Goal: Information Seeking & Learning: Learn about a topic

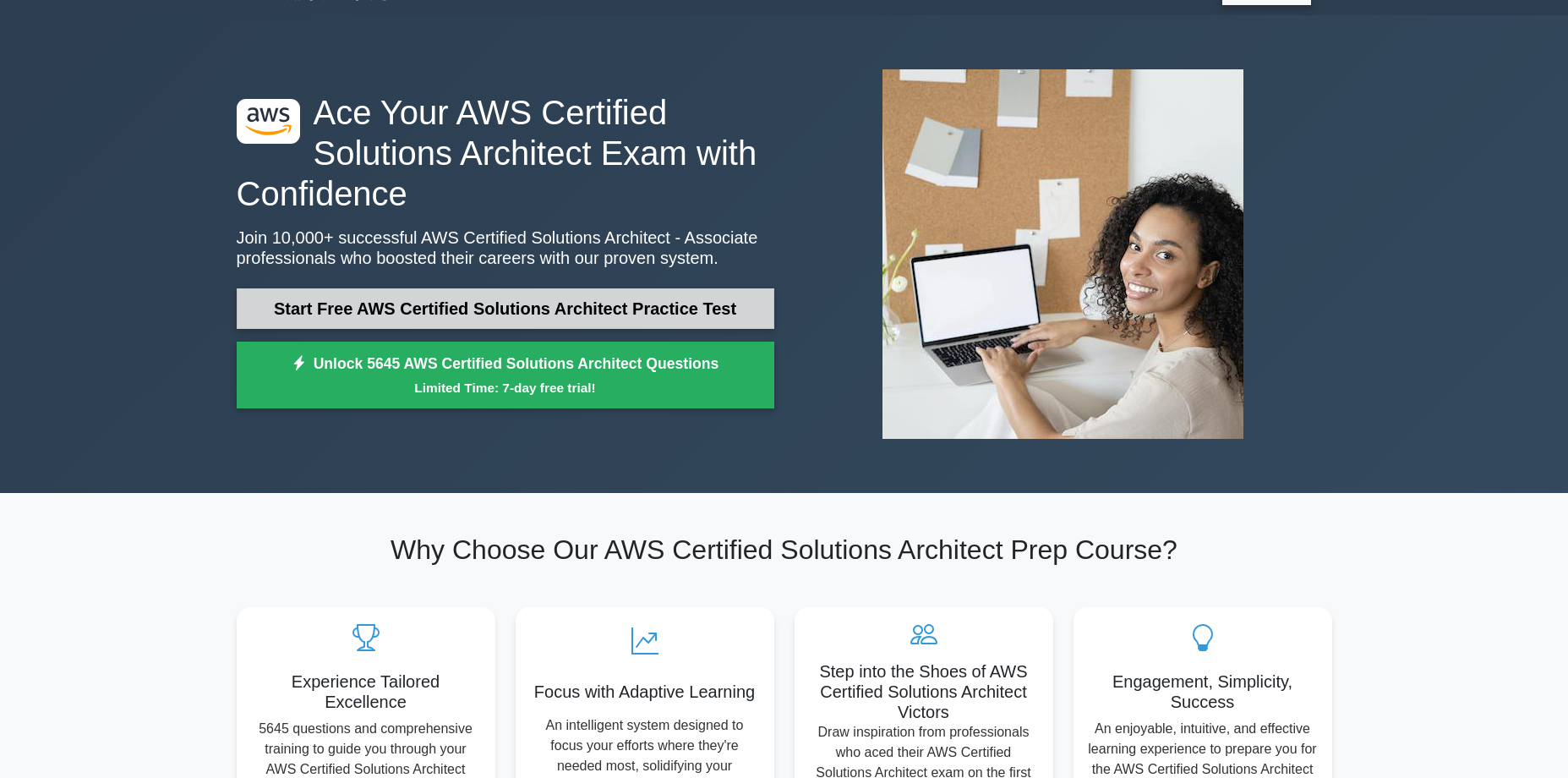
scroll to position [5, 0]
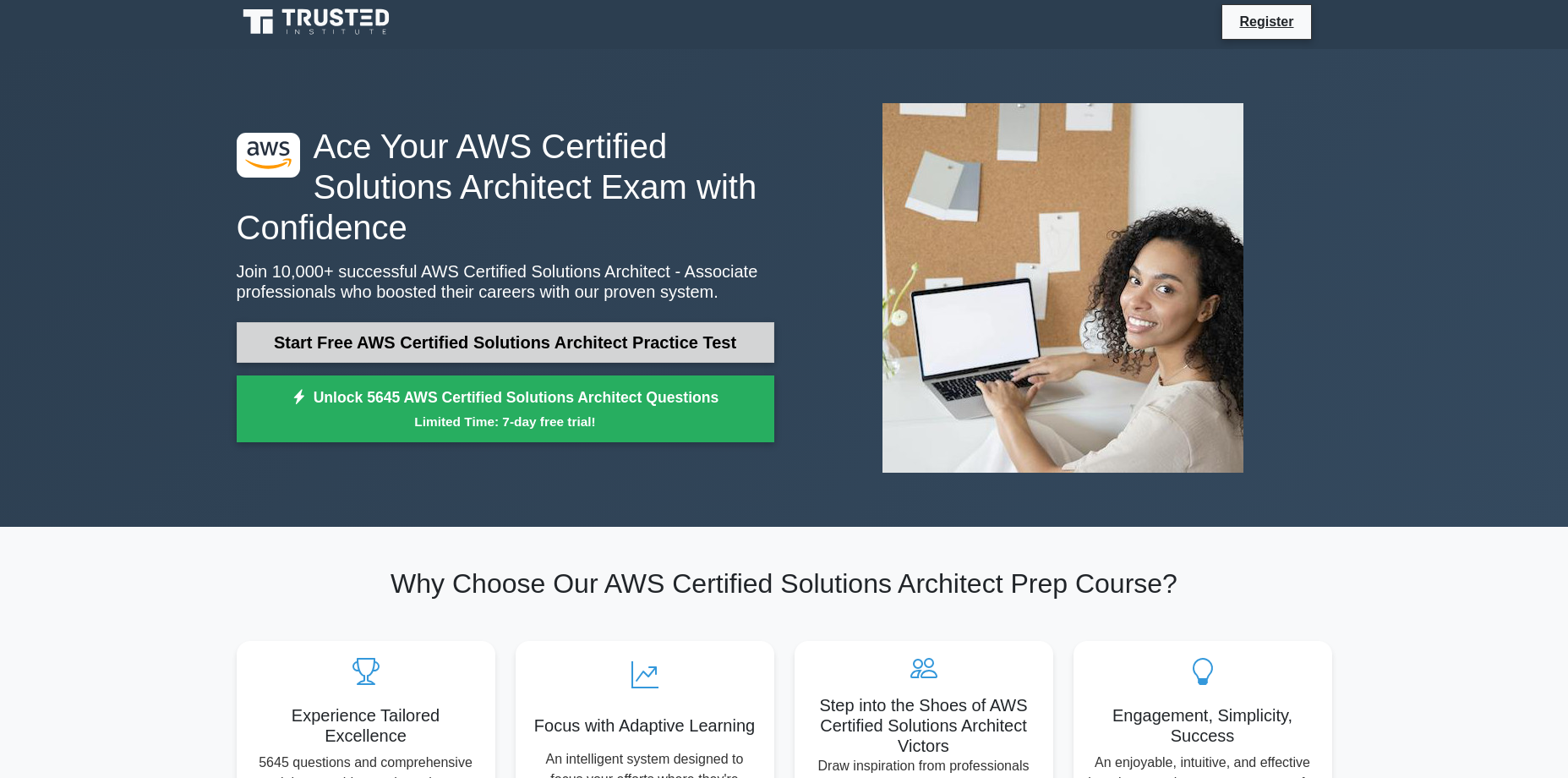
click at [457, 331] on link "Start Free AWS Certified Solutions Architect Practice Test" at bounding box center [505, 342] width 537 height 40
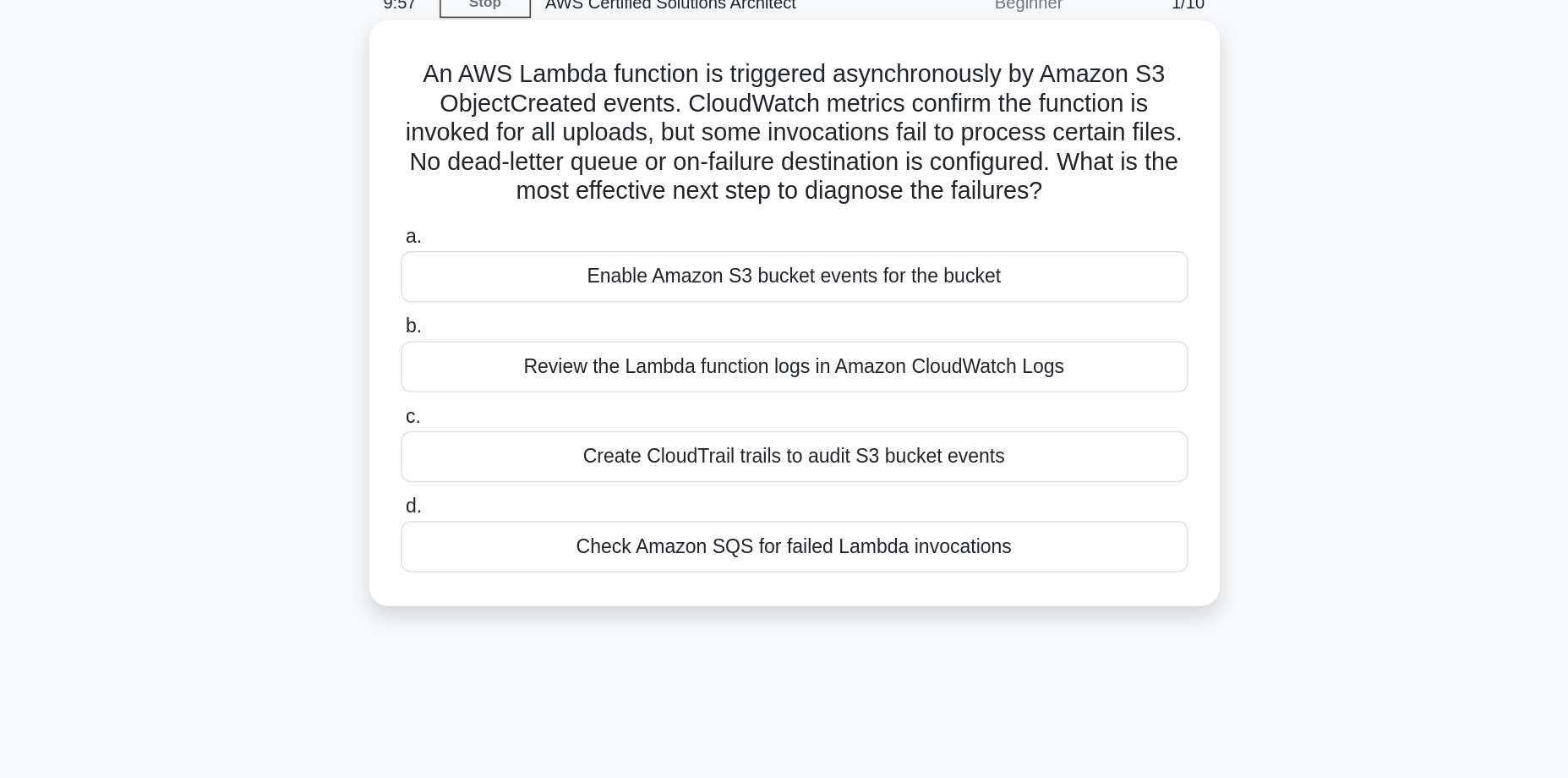
click at [591, 334] on div "Review the Lambda function logs in Amazon CloudWatch Logs" at bounding box center [784, 336] width 548 height 36
click at [510, 314] on input "b. Review the Lambda function logs in Amazon CloudWatch Logs" at bounding box center [510, 308] width 0 height 11
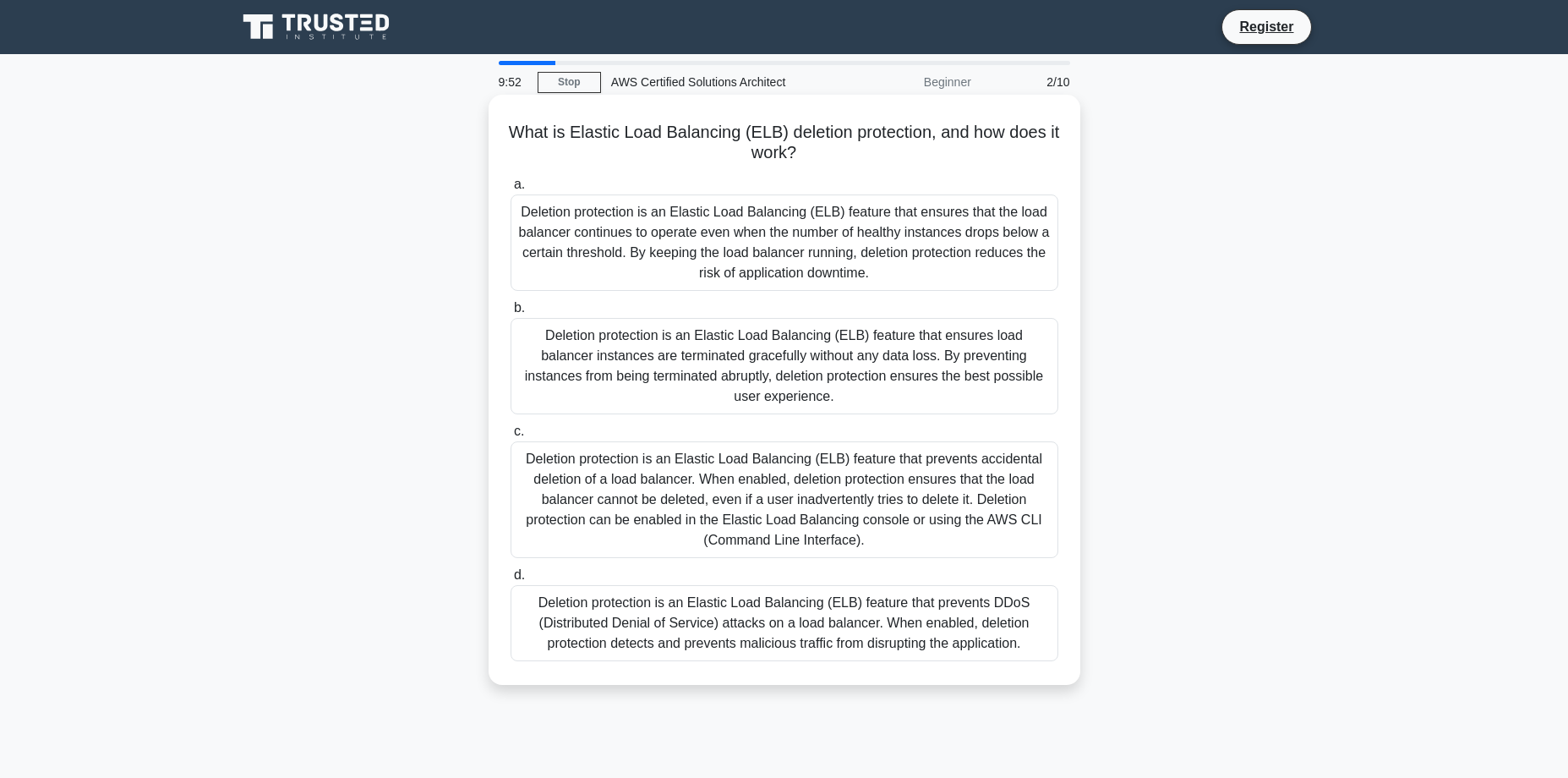
click at [537, 441] on div "Deletion protection is an Elastic Load Balancing (ELB) feature that prevents ac…" at bounding box center [784, 500] width 548 height 117
click at [510, 437] on input "c. Deletion protection is an Elastic Load Balancing (ELB) feature that prevents…" at bounding box center [510, 432] width 0 height 11
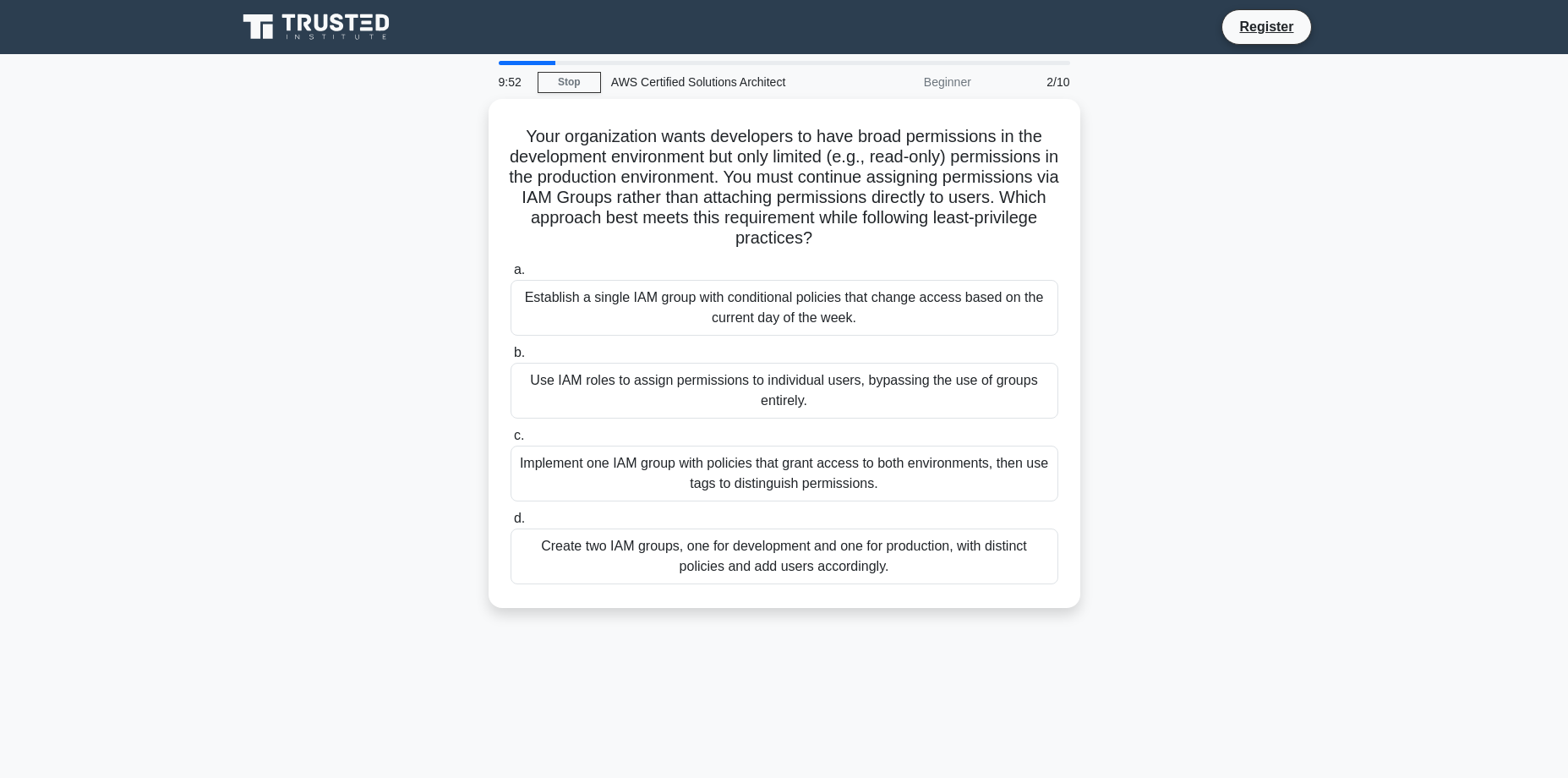
click at [537, 437] on label "c. Implement one IAM group with policies that grant access to both environments…" at bounding box center [784, 463] width 548 height 76
click at [510, 437] on input "c. Implement one IAM group with policies that grant access to both environments…" at bounding box center [510, 436] width 0 height 11
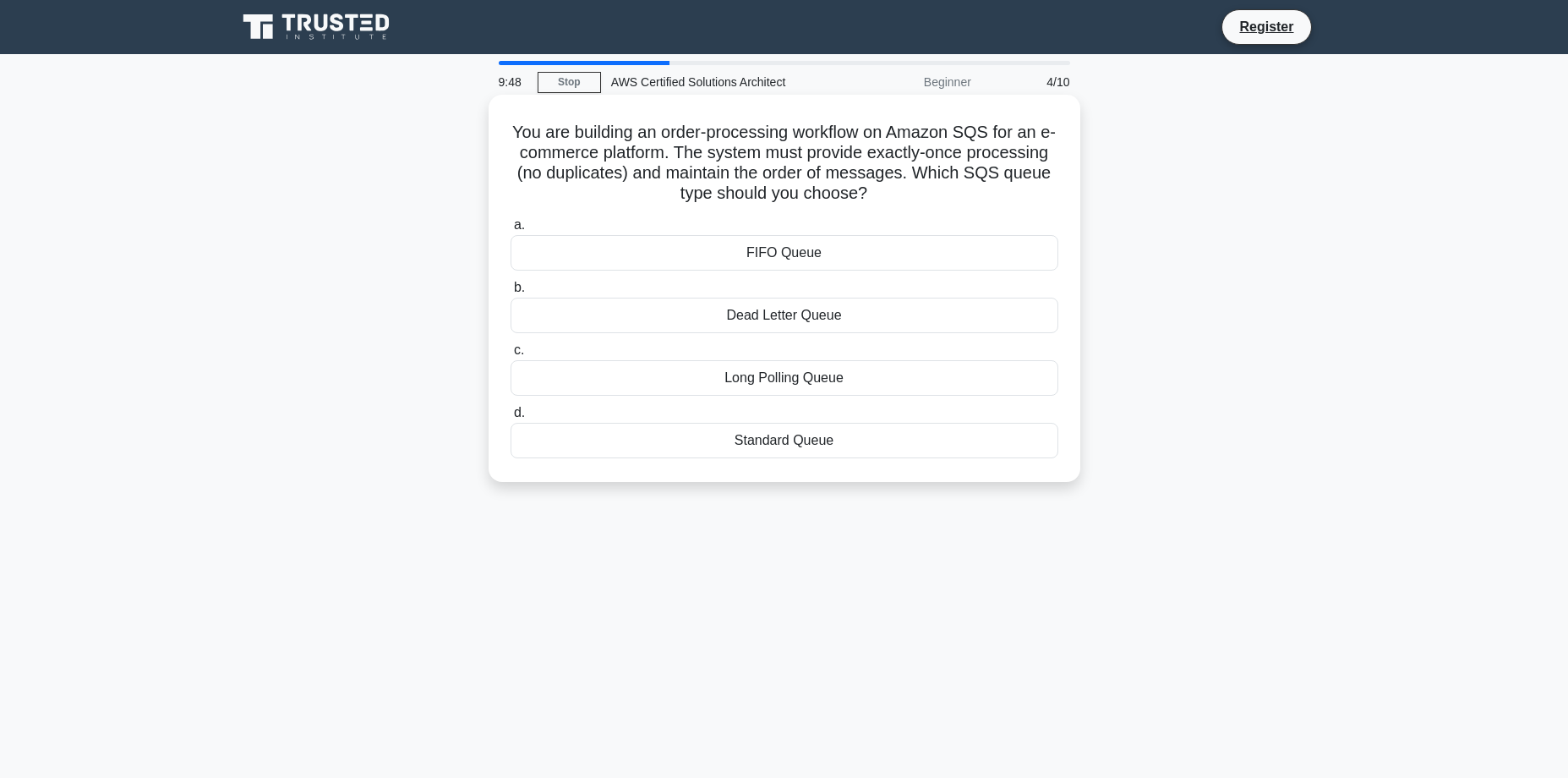
click at [707, 247] on div "FIFO Queue" at bounding box center [784, 253] width 548 height 36
click at [510, 231] on input "a. FIFO Queue" at bounding box center [510, 225] width 0 height 11
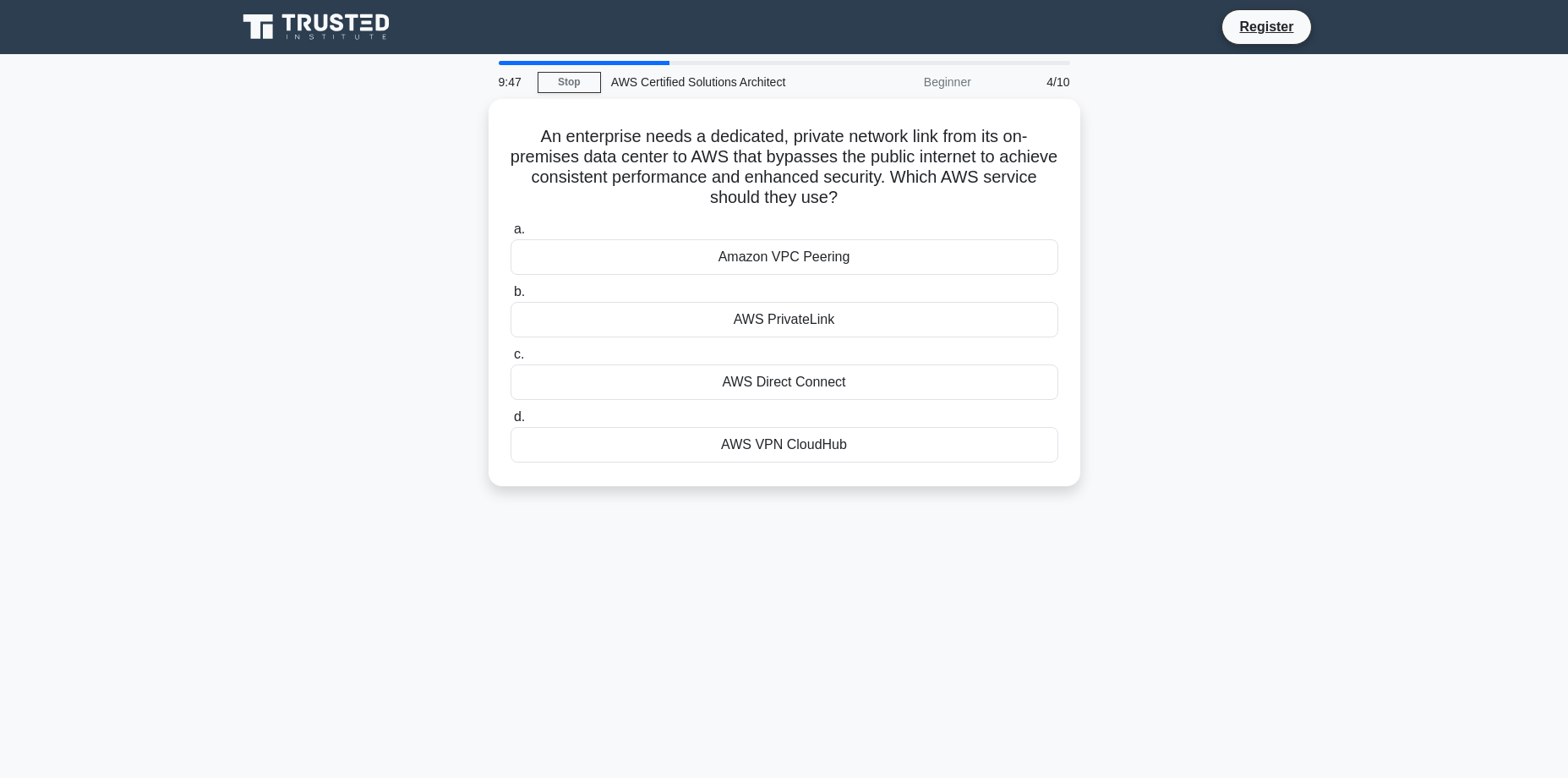
click at [707, 247] on div "Amazon VPC Peering" at bounding box center [784, 258] width 548 height 36
click at [510, 235] on input "a. Amazon VPC Peering" at bounding box center [510, 230] width 0 height 11
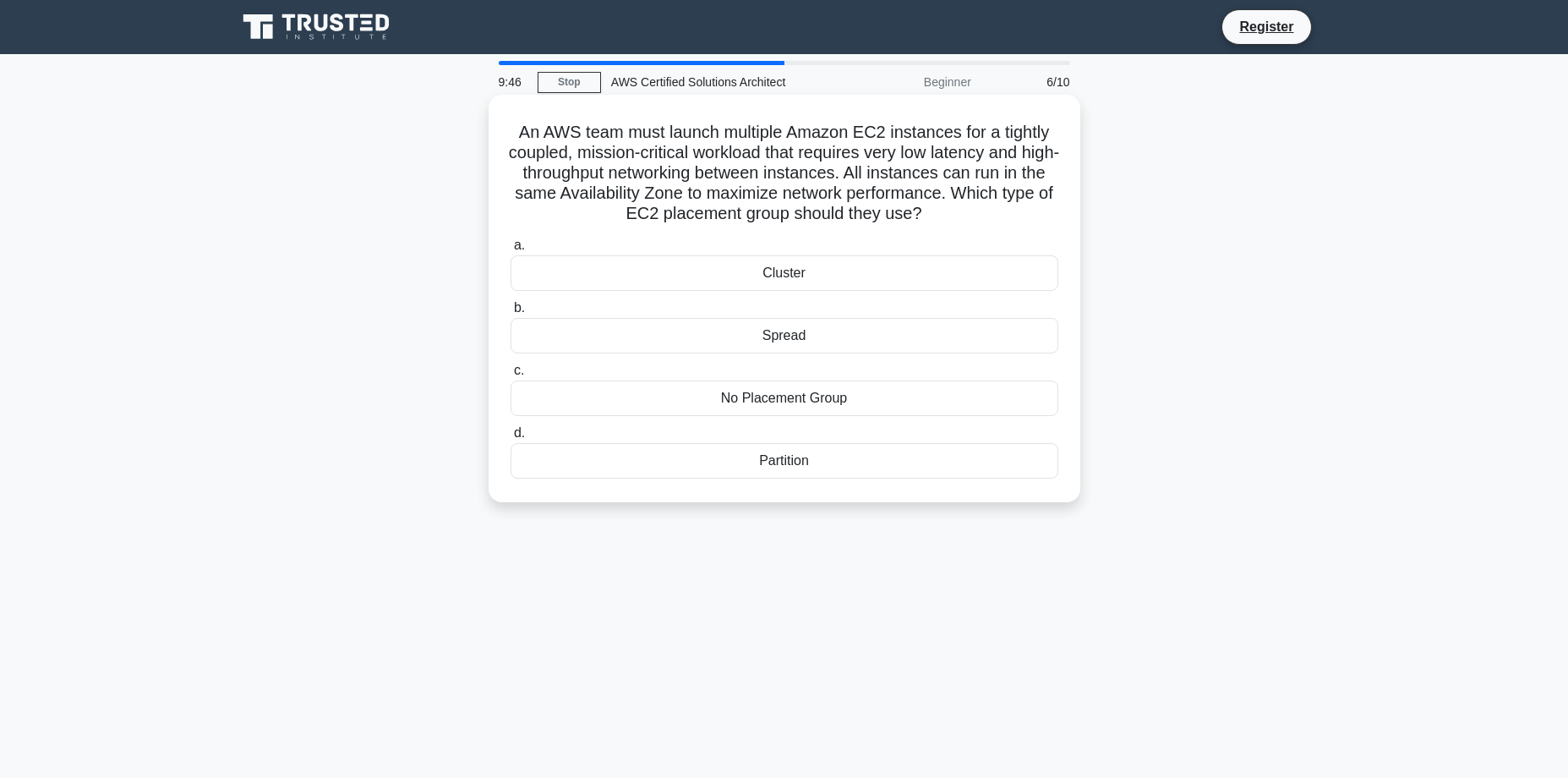
click at [683, 375] on label "c. No Placement Group" at bounding box center [784, 389] width 548 height 56
click at [510, 375] on input "c. No Placement Group" at bounding box center [510, 371] width 0 height 11
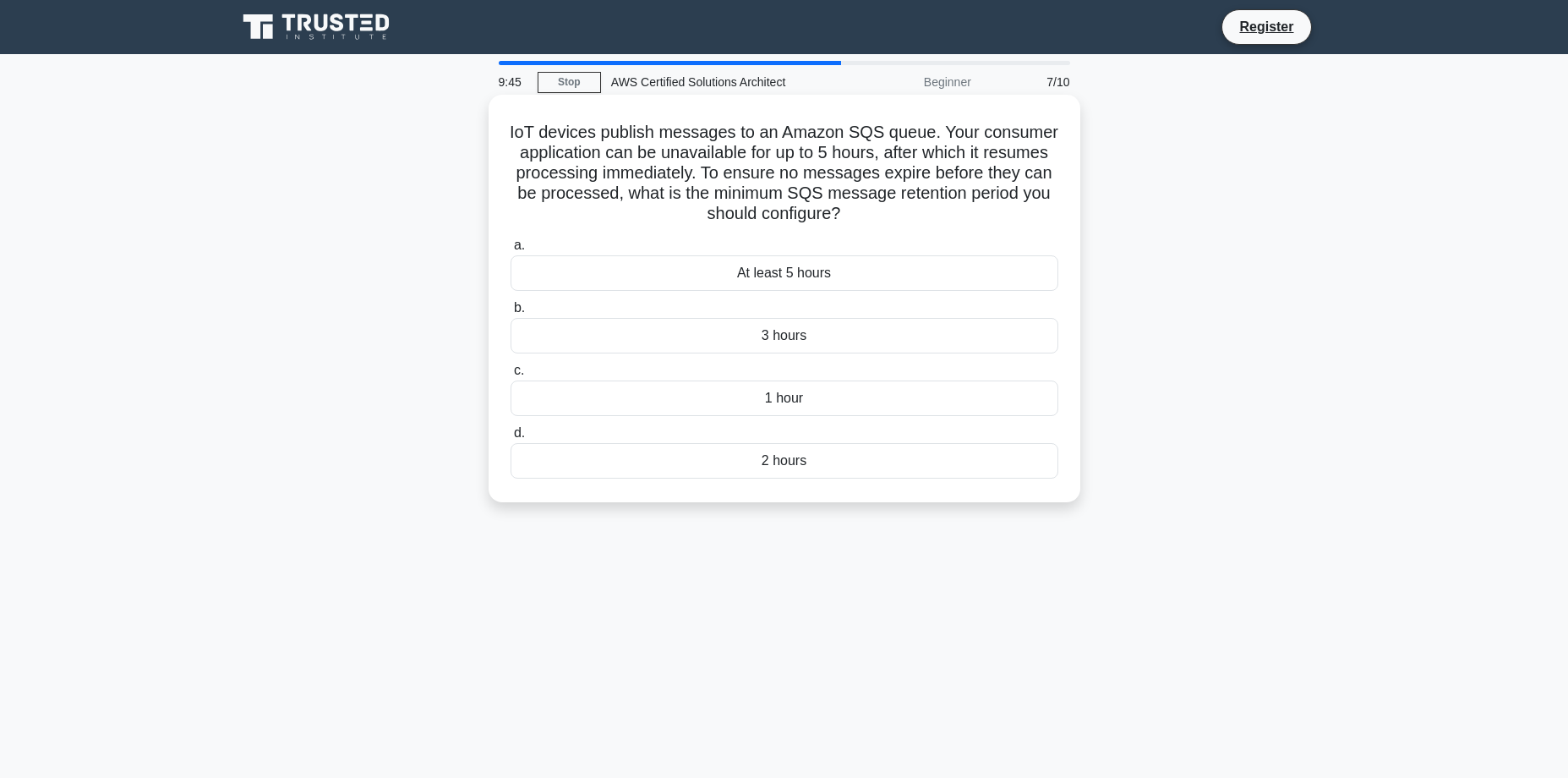
click at [675, 389] on div "1 hour" at bounding box center [784, 398] width 548 height 36
click at [510, 376] on input "c. 1 hour" at bounding box center [510, 371] width 0 height 11
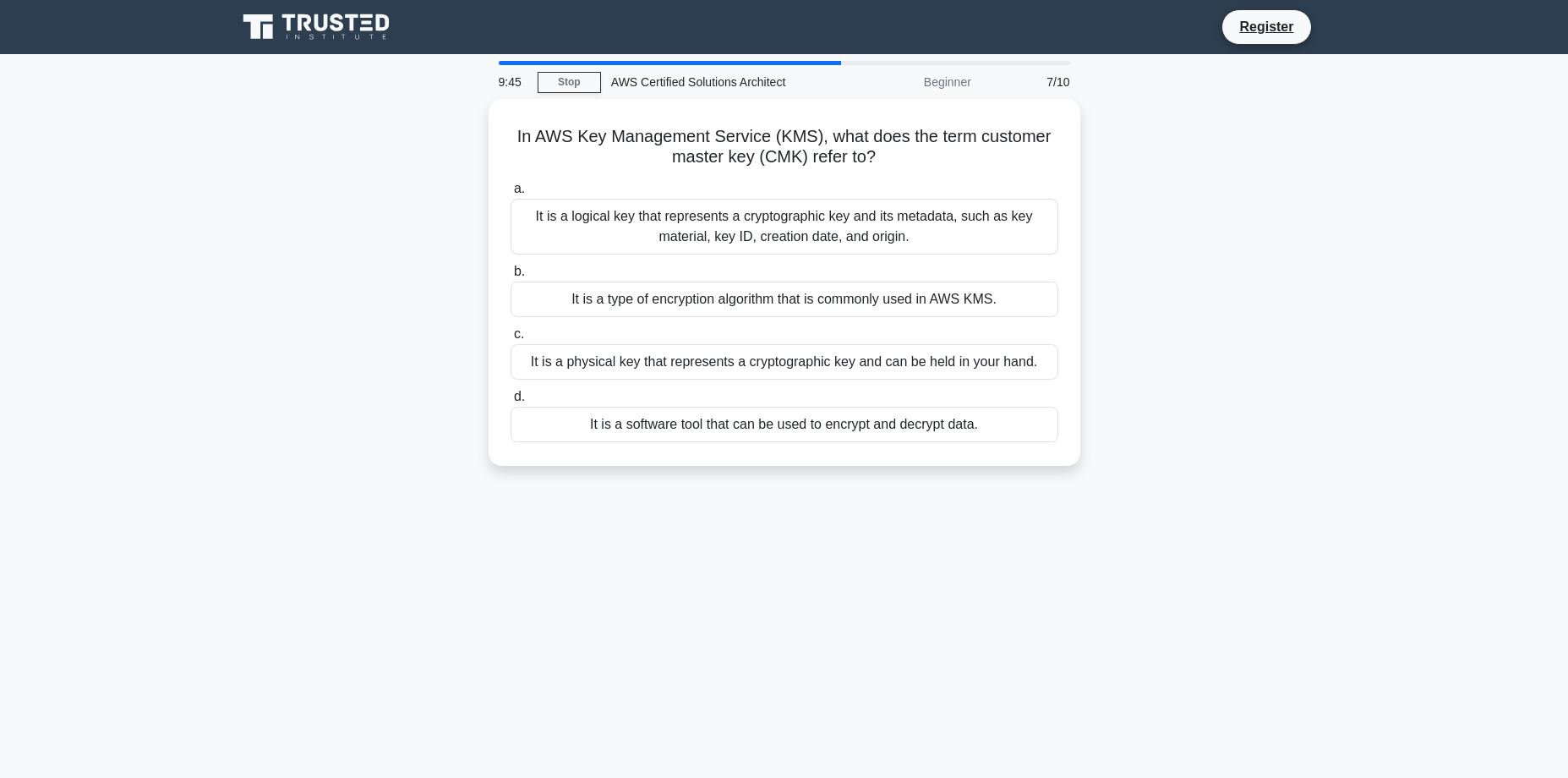
click at [675, 389] on label "d. It is a software tool that can be used to encrypt and decrypt data." at bounding box center [784, 415] width 548 height 56
click at [510, 391] on input "d. It is a software tool that can be used to encrypt and decrypt data." at bounding box center [510, 397] width 0 height 11
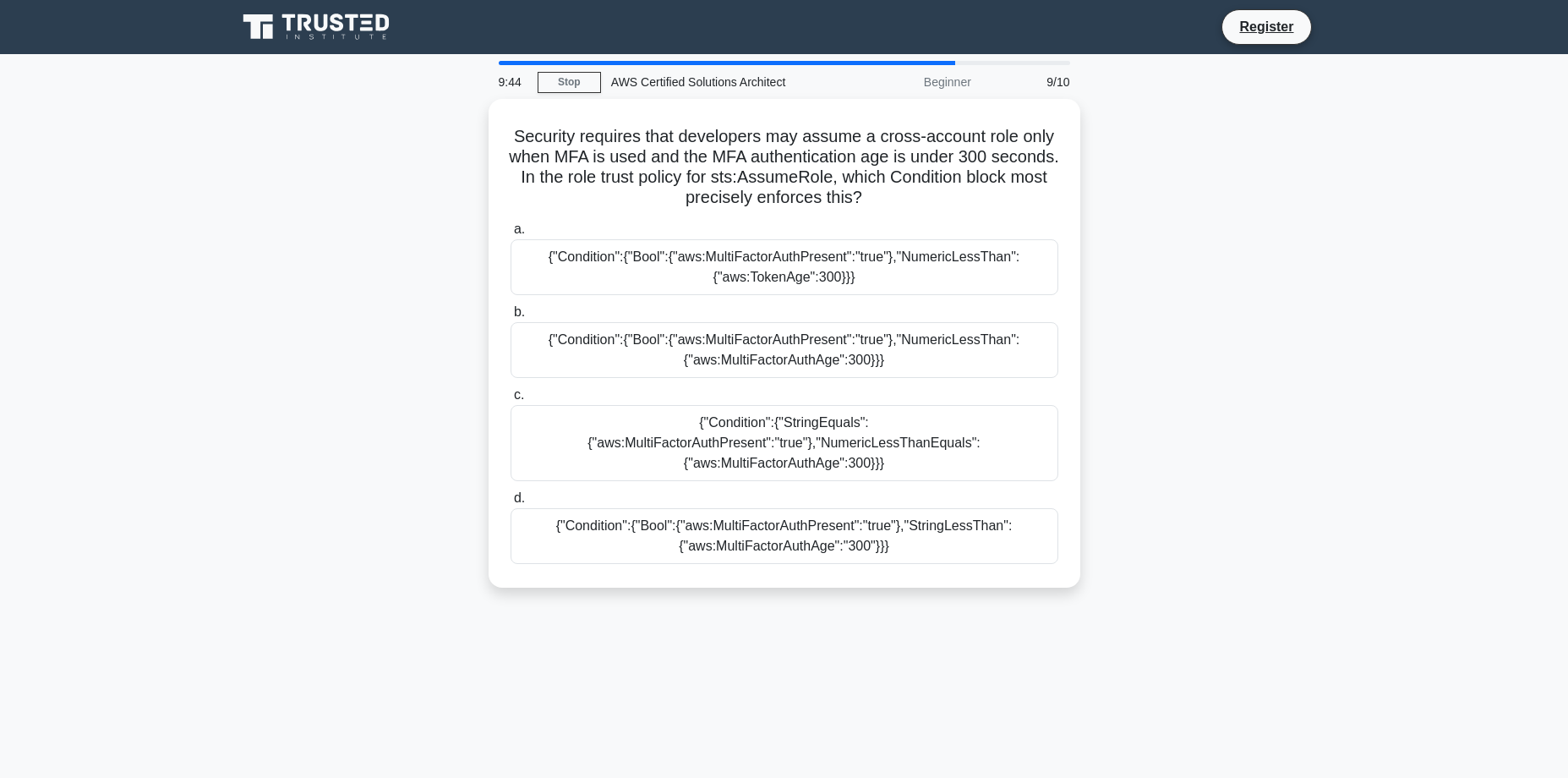
click at [675, 389] on label "c. {"Condition":{"StringEquals":{"aws:MultiFactorAuthPresent":"true"},"NumericL…" at bounding box center [784, 433] width 548 height 96
click at [510, 390] on input "c. {"Condition":{"StringEquals":{"aws:MultiFactorAuthPresent":"true"},"NumericL…" at bounding box center [510, 396] width 0 height 11
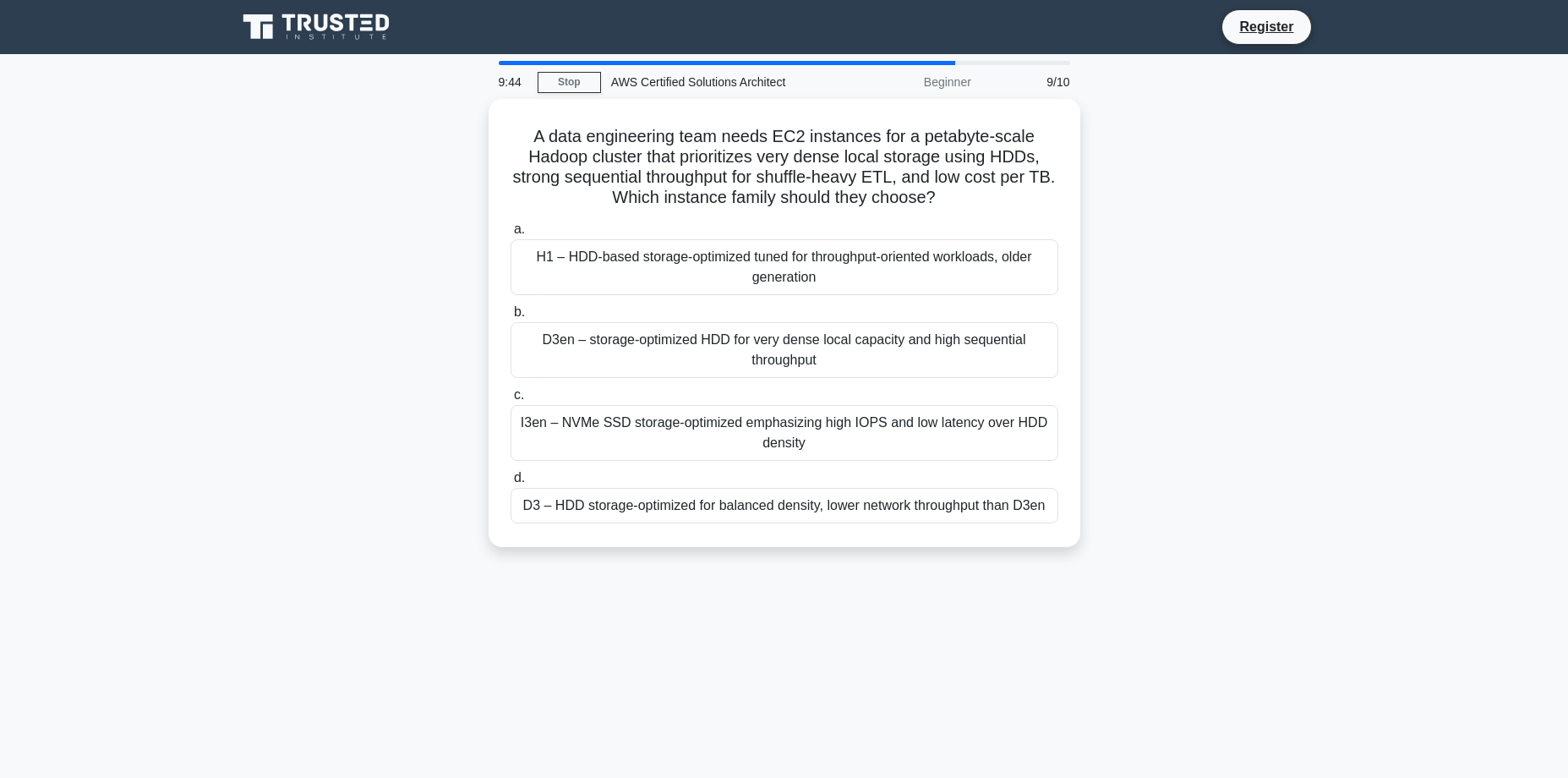
click at [675, 389] on label "c. I3en – NVMe SSD storage-optimized emphasizing high IOPS and low latency over…" at bounding box center [784, 423] width 548 height 76
click at [510, 390] on input "c. I3en – NVMe SSD storage-optimized emphasizing high IOPS and low latency over…" at bounding box center [510, 396] width 0 height 11
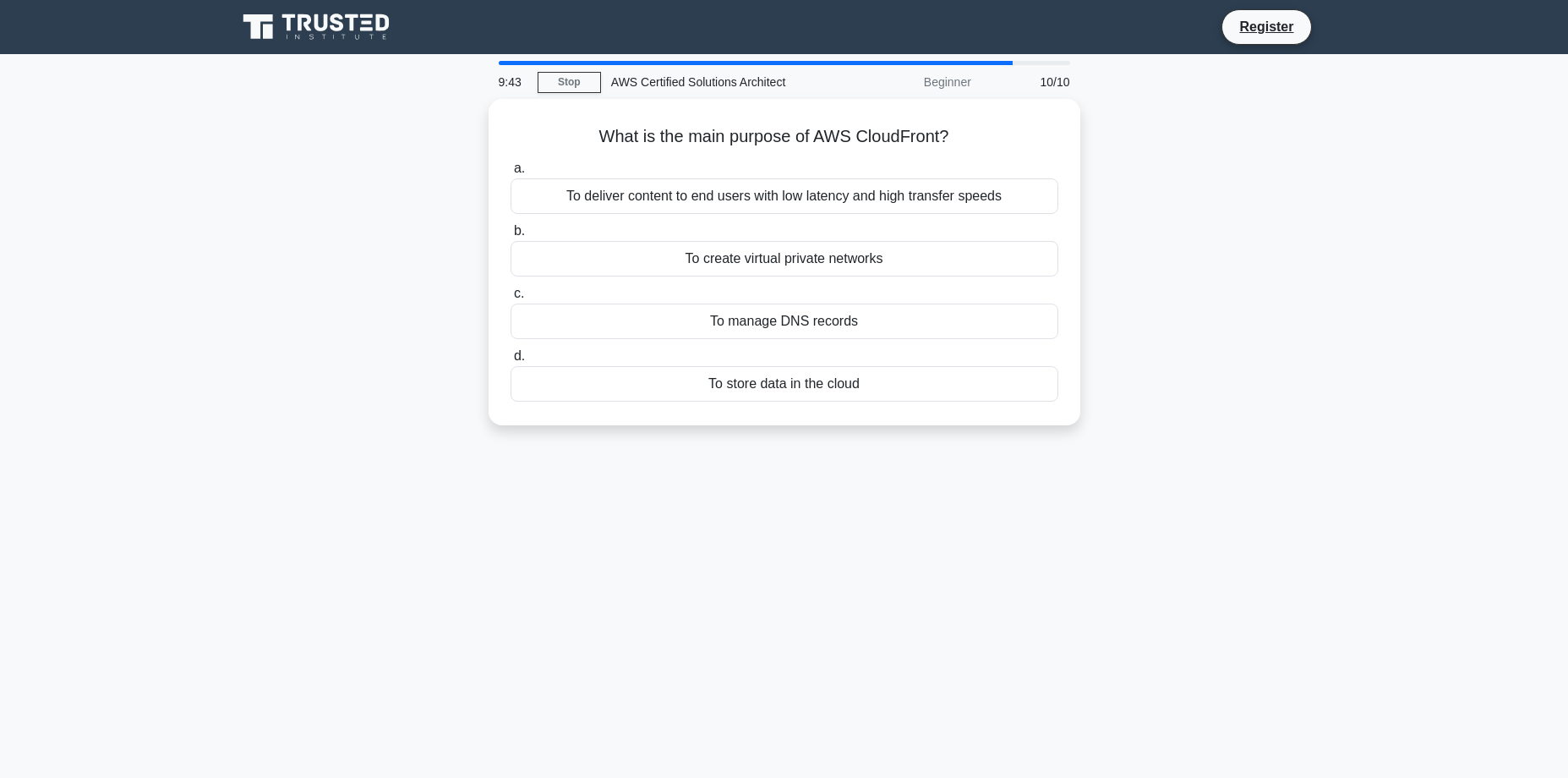
click at [675, 389] on div "To store data in the cloud" at bounding box center [784, 384] width 548 height 36
click at [510, 362] on input "d. To store data in the cloud" at bounding box center [510, 356] width 0 height 11
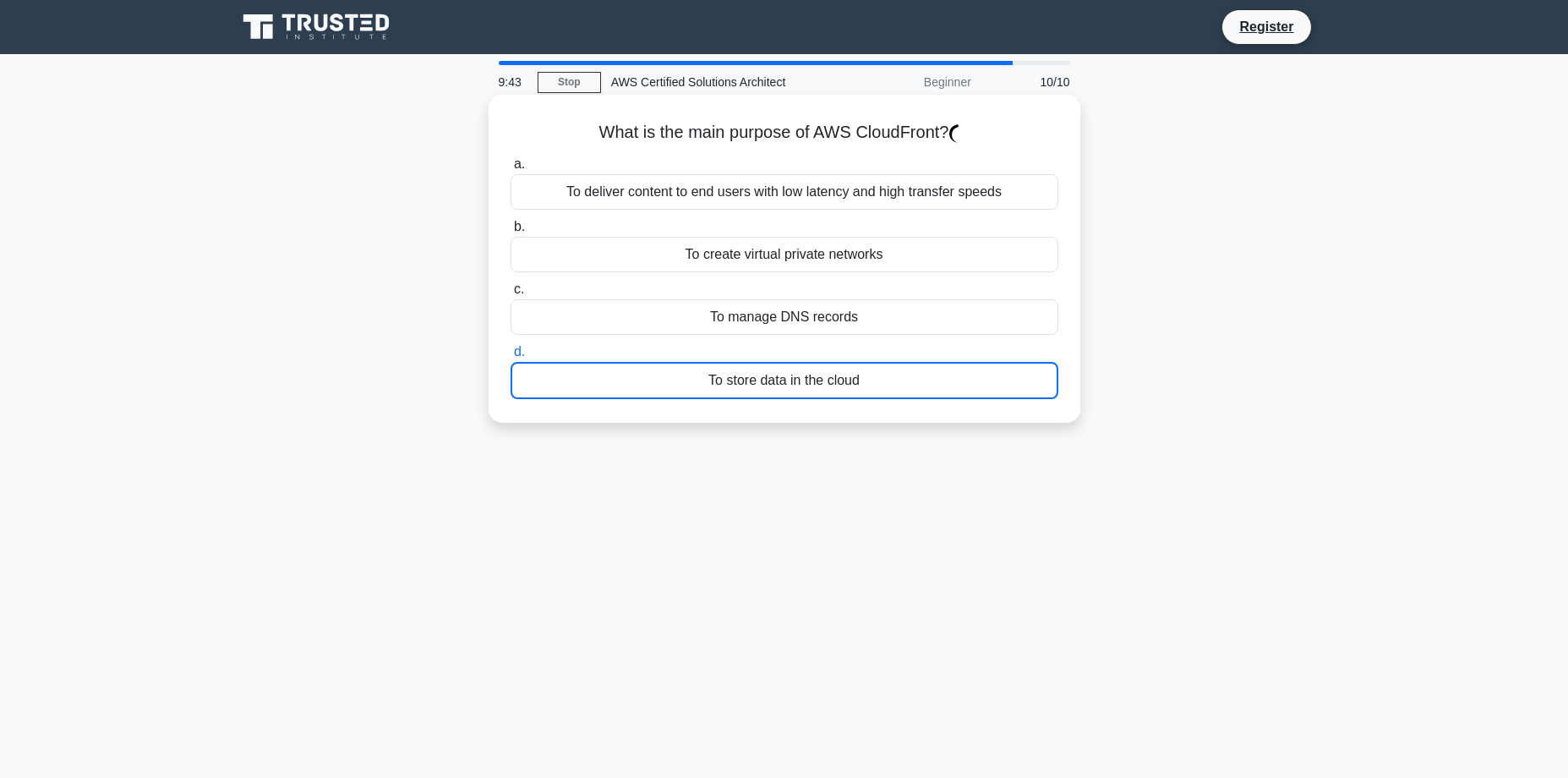
click at [675, 389] on div "To store data in the cloud" at bounding box center [784, 380] width 548 height 37
click at [510, 358] on input "d. To store data in the cloud" at bounding box center [510, 352] width 0 height 11
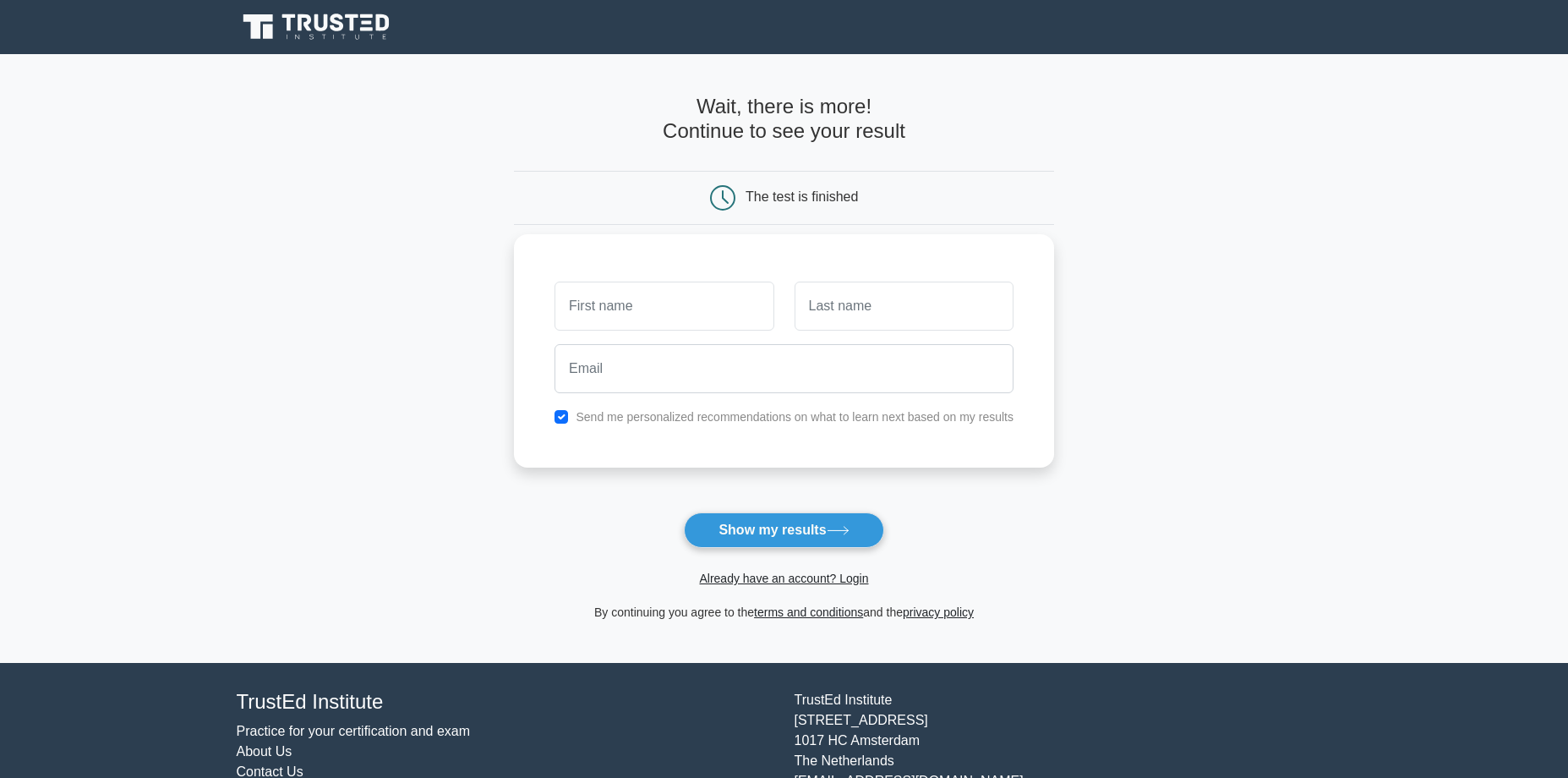
click at [675, 389] on input "email" at bounding box center [784, 369] width 459 height 49
click at [457, 346] on main "Wait, there is more! Continue to see your result The test is finished and the" at bounding box center [784, 358] width 1568 height 609
